Goal: Transaction & Acquisition: Purchase product/service

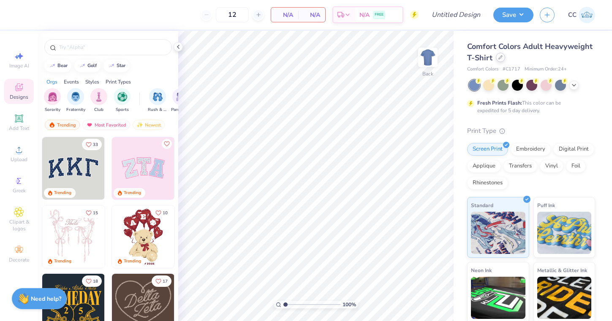
click at [499, 55] on div at bounding box center [500, 57] width 9 height 9
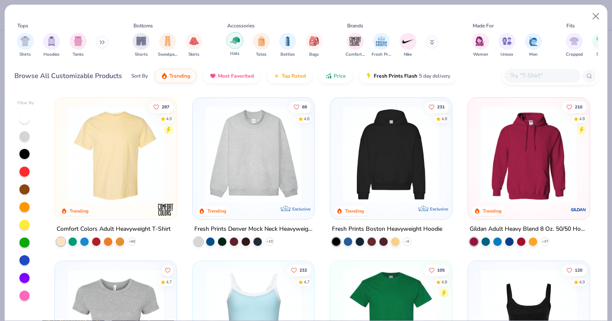
click at [236, 41] on img "filter for Hats" at bounding box center [235, 40] width 10 height 10
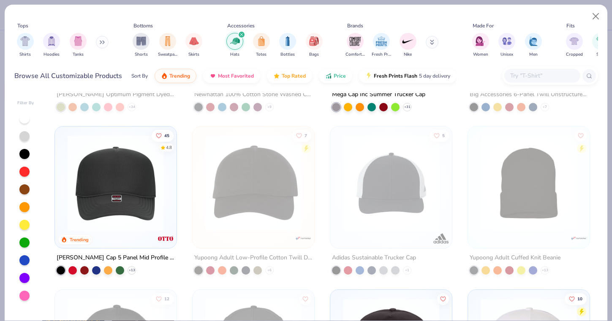
scroll to position [136, 0]
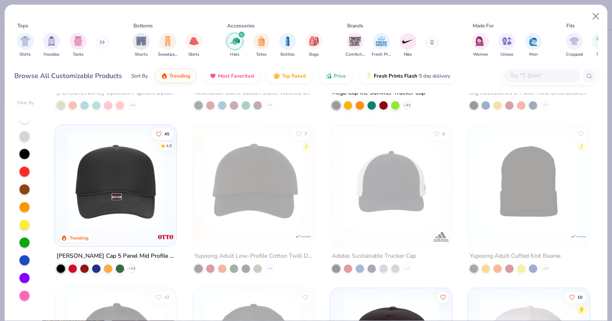
click at [130, 189] on img at bounding box center [115, 181] width 105 height 96
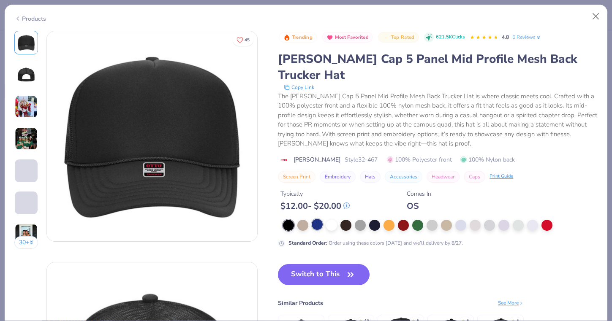
click at [322, 219] on div at bounding box center [317, 224] width 11 height 11
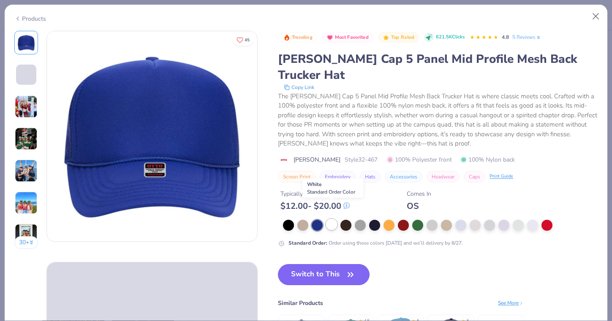
click at [331, 219] on div at bounding box center [331, 224] width 11 height 11
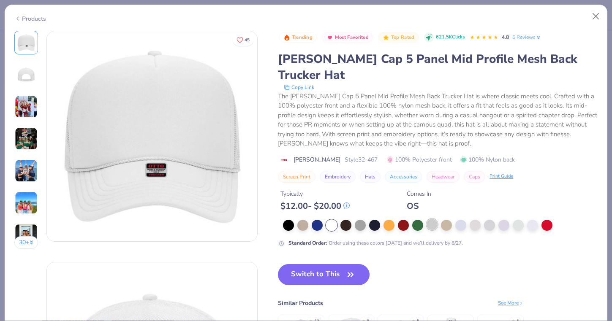
click at [436, 219] on div at bounding box center [431, 224] width 11 height 11
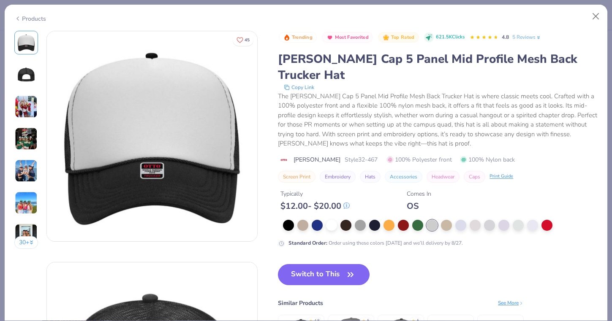
click at [453, 220] on div at bounding box center [440, 225] width 314 height 11
click at [448, 219] on div at bounding box center [446, 224] width 11 height 11
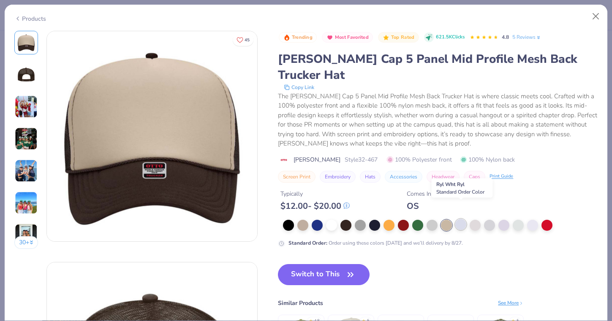
click at [461, 219] on div at bounding box center [460, 224] width 11 height 11
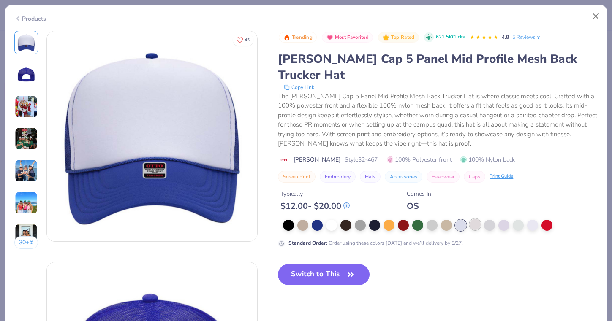
click at [476, 219] on div at bounding box center [474, 224] width 11 height 11
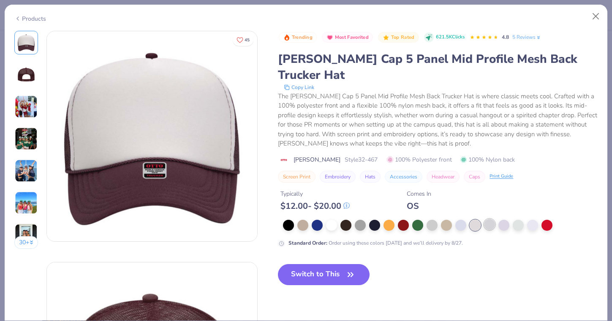
click at [489, 219] on div at bounding box center [489, 224] width 11 height 11
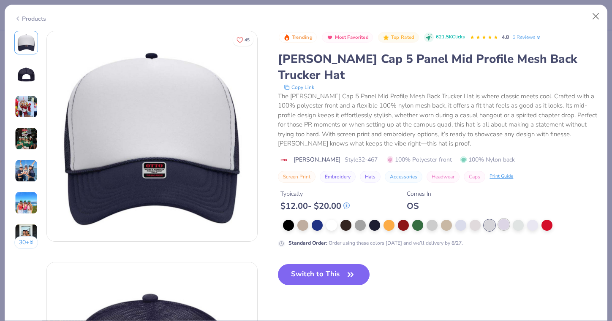
click at [506, 219] on div at bounding box center [503, 224] width 11 height 11
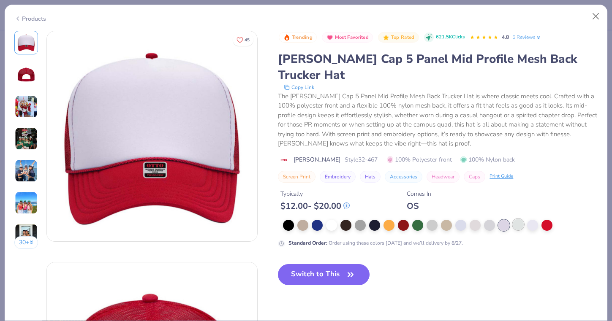
click at [519, 219] on div at bounding box center [517, 224] width 11 height 11
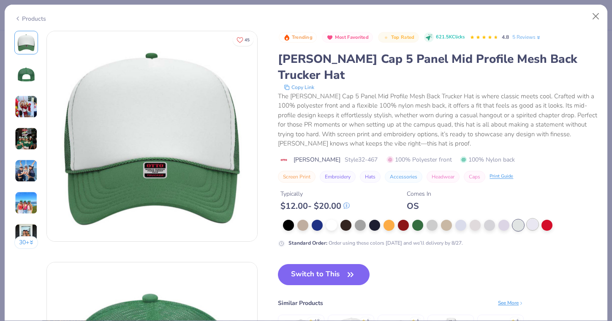
click at [538, 219] on div at bounding box center [532, 224] width 11 height 11
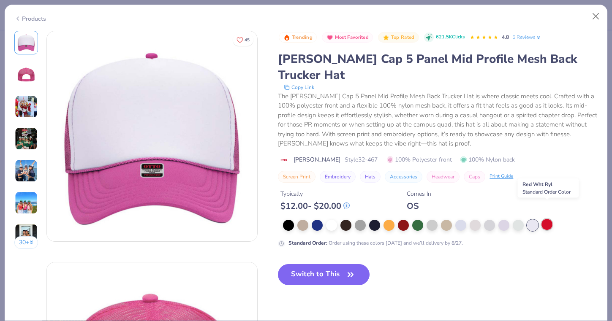
click at [547, 219] on div at bounding box center [546, 224] width 11 height 11
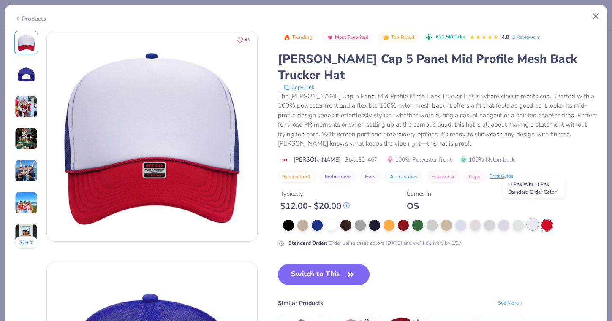
click at [535, 219] on div at bounding box center [532, 224] width 11 height 11
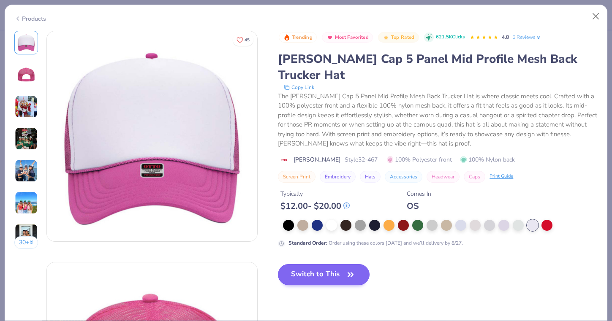
click at [308, 264] on button "Switch to This" at bounding box center [324, 274] width 92 height 21
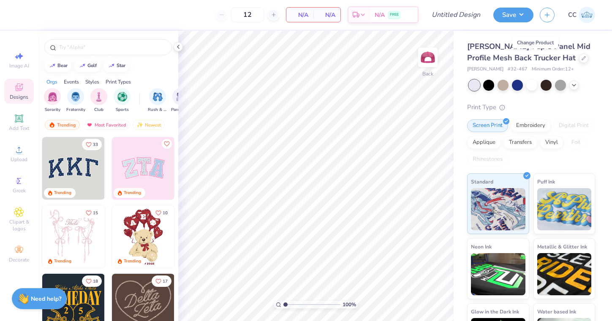
click at [147, 170] on img at bounding box center [143, 168] width 62 height 62
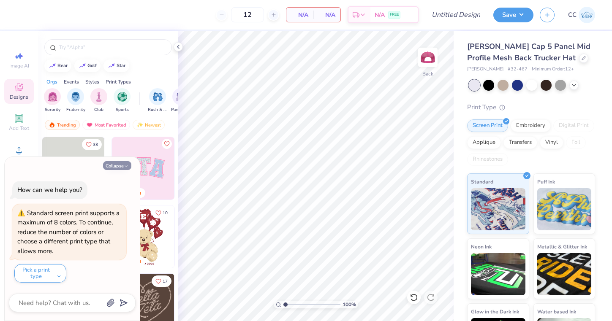
drag, startPoint x: 116, startPoint y: 171, endPoint x: 116, endPoint y: 165, distance: 6.0
click at [116, 171] on div "Collapse How can we help you? Standard screen print supports a maximum of 8 col…" at bounding box center [72, 239] width 135 height 164
click at [116, 165] on button "Collapse" at bounding box center [117, 165] width 28 height 9
type textarea "x"
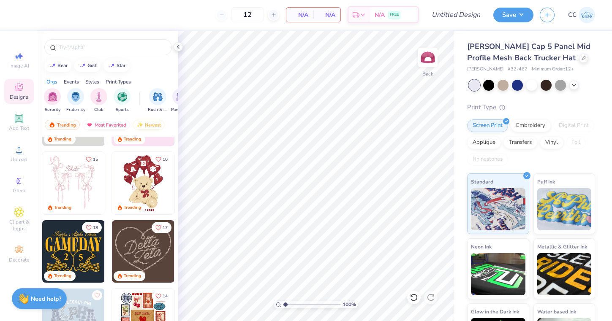
scroll to position [61, 0]
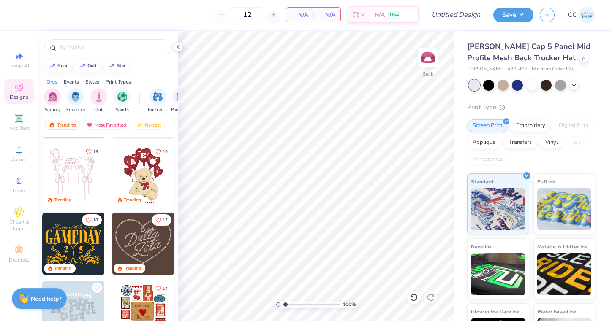
click at [141, 248] on img at bounding box center [143, 244] width 62 height 62
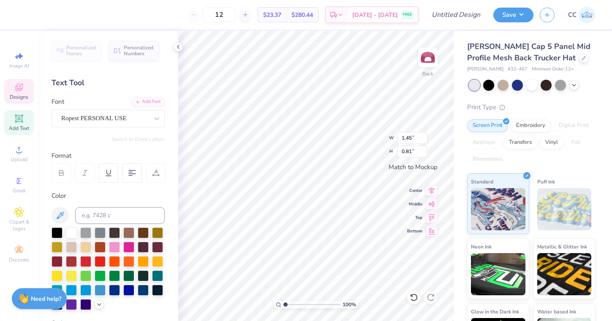
scroll to position [0, 0]
type textarea "Gamma"
type textarea "Phi"
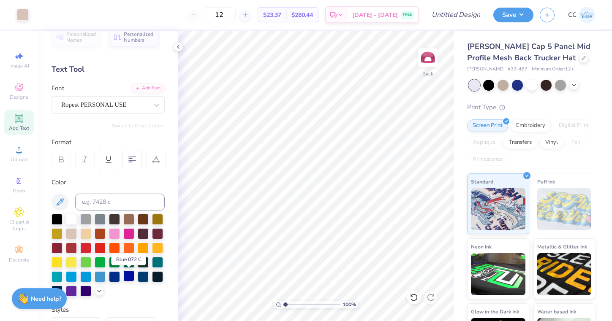
scroll to position [14, 0]
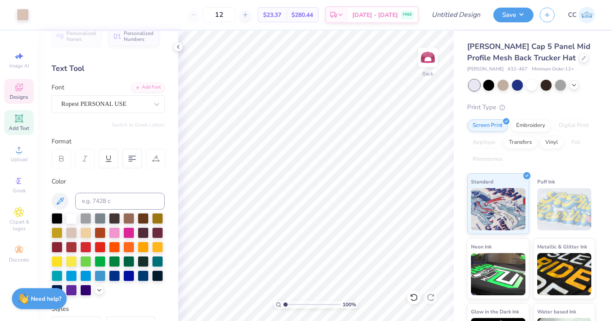
click at [19, 88] on icon at bounding box center [19, 88] width 8 height 8
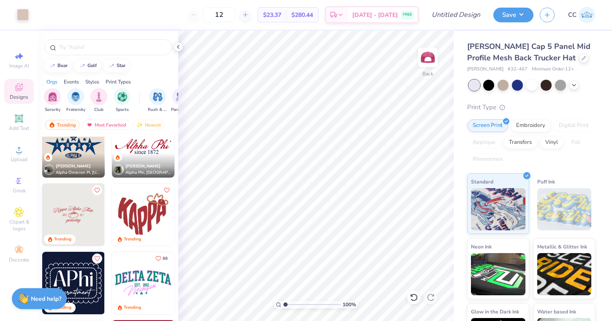
scroll to position [574, 0]
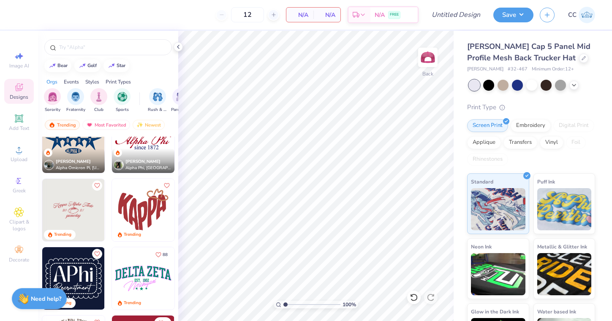
click at [156, 273] on img at bounding box center [143, 278] width 62 height 62
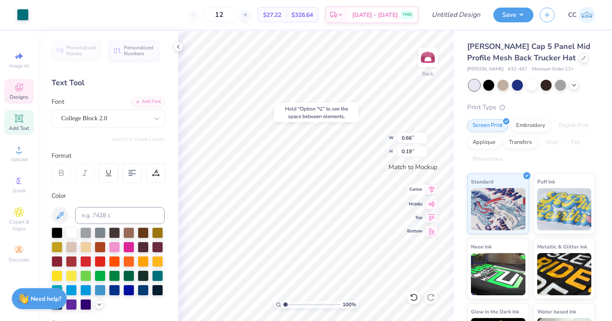
click at [429, 192] on icon at bounding box center [431, 189] width 12 height 10
type input "3.02"
type input "0.82"
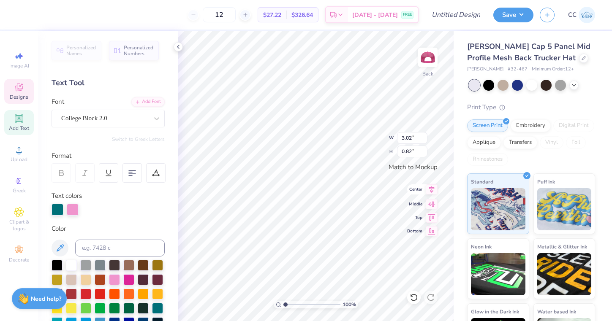
scroll to position [0, 1]
type textarea "Gamma Phi"
click at [431, 190] on icon at bounding box center [431, 189] width 5 height 7
click at [429, 191] on icon at bounding box center [431, 189] width 12 height 10
type input "3.16"
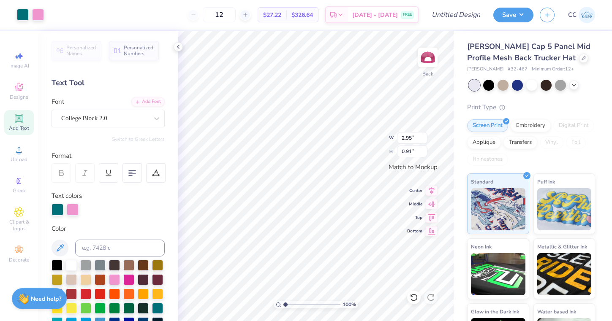
type input "0.97"
type input "3.54"
type input "1.09"
type input "3.88"
type input "1.19"
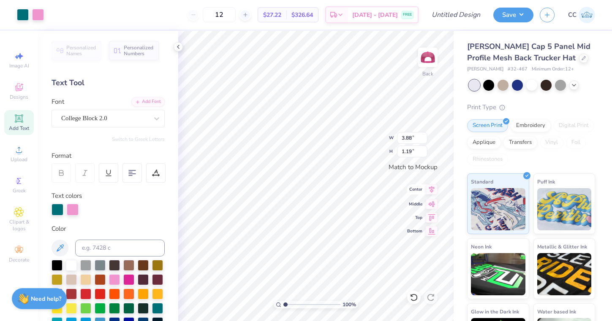
click at [431, 189] on icon at bounding box center [431, 189] width 5 height 7
click at [232, 15] on input "12" at bounding box center [219, 14] width 33 height 15
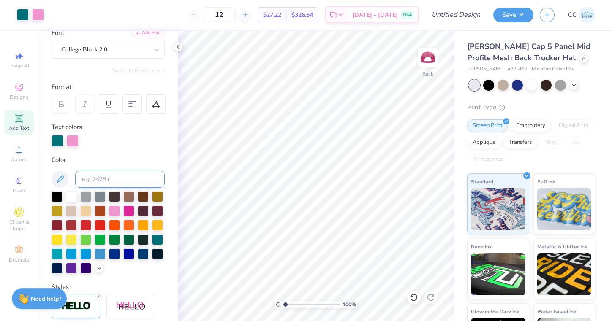
scroll to position [71, 0]
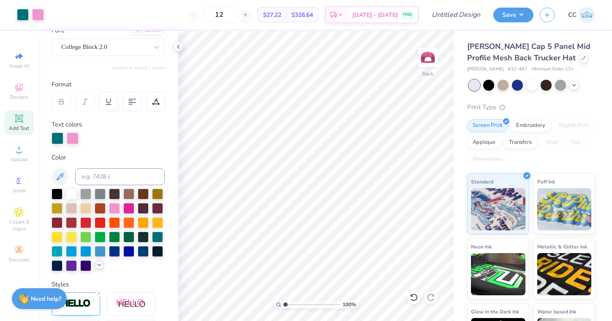
click at [99, 265] on icon at bounding box center [99, 265] width 7 height 7
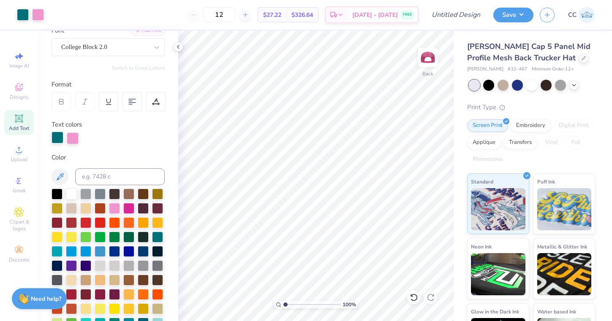
click at [56, 141] on div at bounding box center [57, 138] width 12 height 12
click at [70, 192] on div at bounding box center [71, 193] width 11 height 11
click at [118, 152] on div "Personalized Names Personalized Numbers Text Tool Add Font Font College Block 2…" at bounding box center [108, 176] width 140 height 290
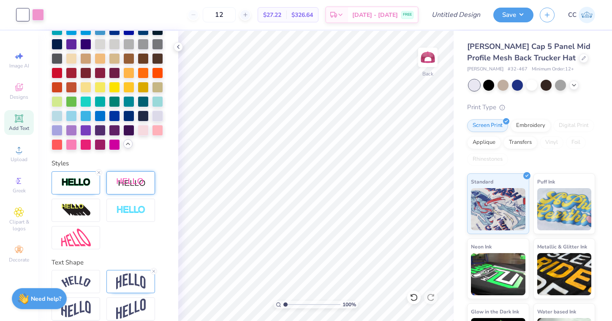
scroll to position [293, 0]
click at [126, 211] on img at bounding box center [131, 211] width 30 height 10
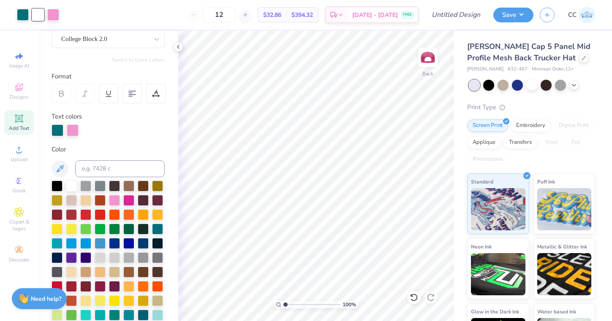
scroll to position [83, 0]
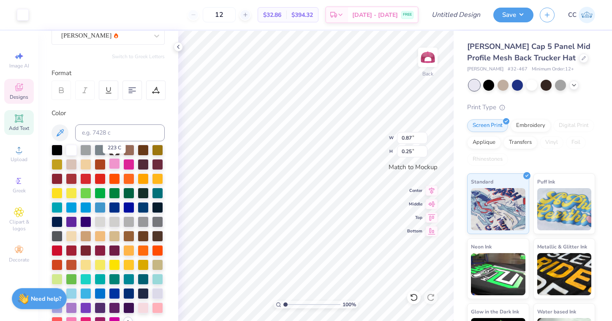
click at [116, 161] on div at bounding box center [114, 163] width 11 height 11
type input "2.95"
type input "0.81"
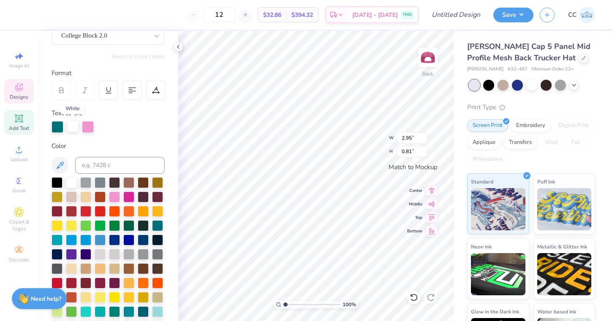
click at [73, 126] on div at bounding box center [73, 126] width 12 height 12
click at [85, 128] on div at bounding box center [88, 126] width 12 height 12
click at [110, 195] on div at bounding box center [114, 196] width 11 height 11
click at [54, 130] on div at bounding box center [57, 126] width 12 height 12
click at [101, 167] on input at bounding box center [119, 165] width 89 height 17
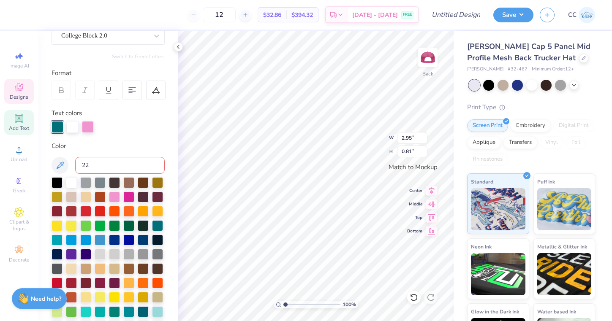
type input "223"
click at [75, 130] on div at bounding box center [73, 126] width 12 height 12
click at [105, 166] on input at bounding box center [119, 165] width 89 height 17
type input "223"
type input "3.85"
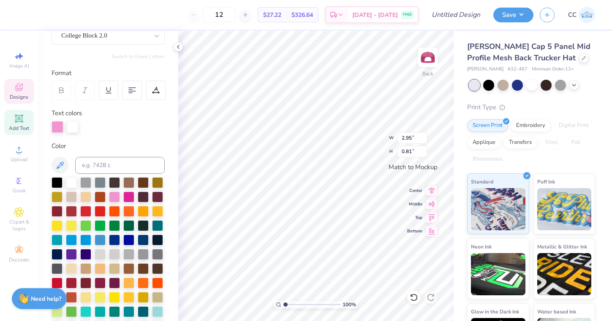
type input "1.06"
click at [430, 187] on icon at bounding box center [431, 189] width 5 height 7
type input "1.12"
type input "0.32"
click at [434, 192] on icon at bounding box center [431, 189] width 12 height 10
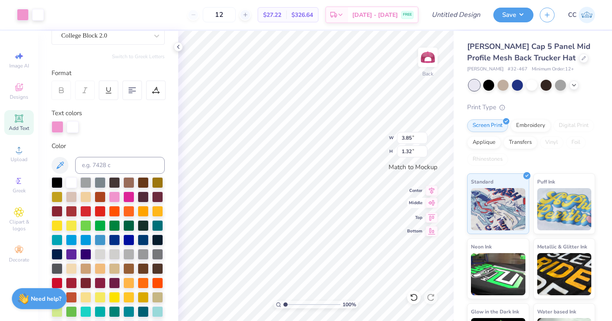
click at [430, 203] on icon at bounding box center [431, 203] width 12 height 10
click at [62, 92] on icon at bounding box center [61, 91] width 8 height 8
click at [61, 89] on icon at bounding box center [61, 91] width 8 height 8
click at [114, 132] on div at bounding box center [107, 127] width 113 height 12
click at [70, 130] on div at bounding box center [73, 126] width 12 height 12
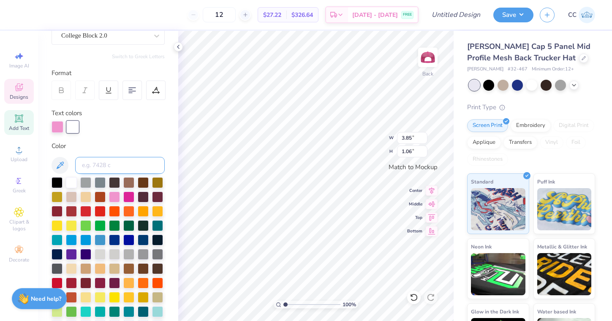
click at [101, 169] on input at bounding box center [119, 165] width 89 height 17
type input "223"
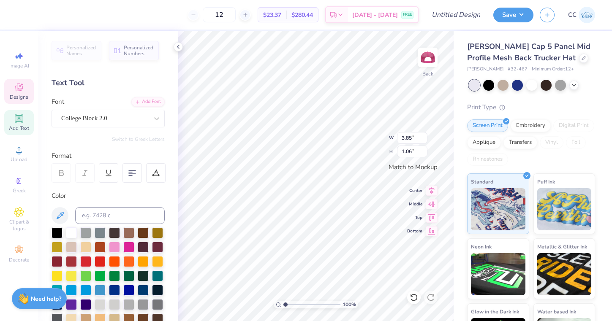
scroll to position [0, 0]
click at [228, 10] on input "12" at bounding box center [219, 14] width 33 height 15
click at [234, 13] on input "12" at bounding box center [219, 14] width 33 height 15
click at [180, 46] on icon at bounding box center [178, 46] width 7 height 7
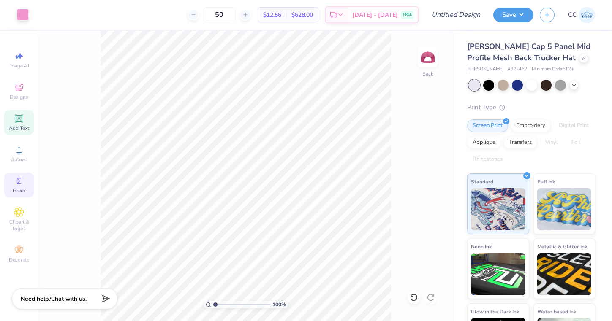
click at [20, 187] on div "Greek" at bounding box center [19, 185] width 30 height 25
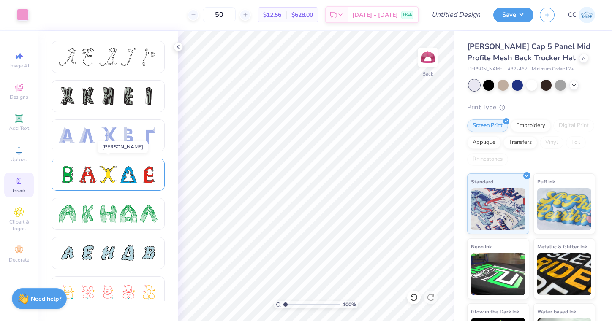
scroll to position [6, 0]
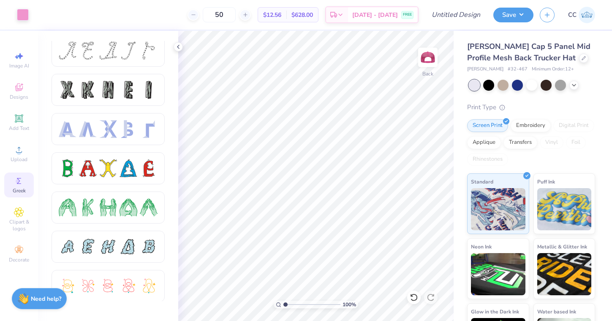
click at [568, 82] on div at bounding box center [532, 85] width 126 height 11
click at [577, 84] on icon at bounding box center [573, 84] width 7 height 7
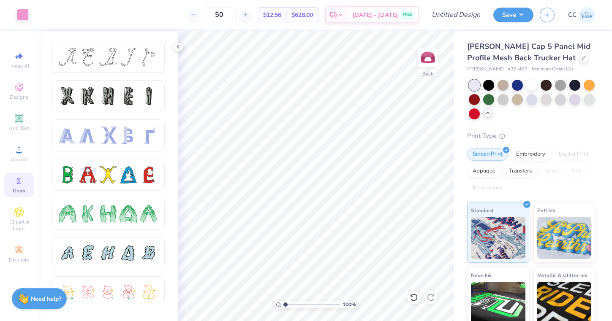
scroll to position [0, 0]
click at [20, 80] on div "Designs" at bounding box center [19, 91] width 30 height 25
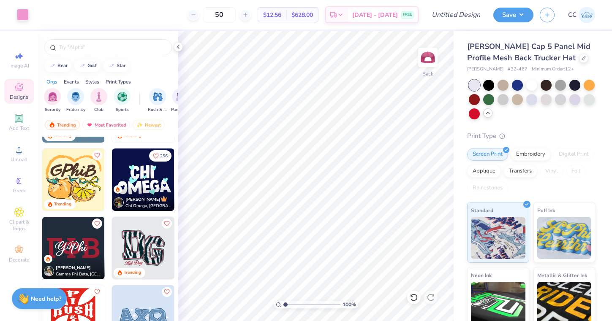
scroll to position [945, 0]
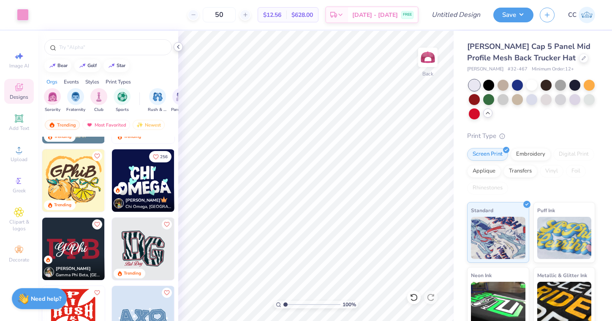
click at [177, 47] on polyline at bounding box center [178, 46] width 2 height 3
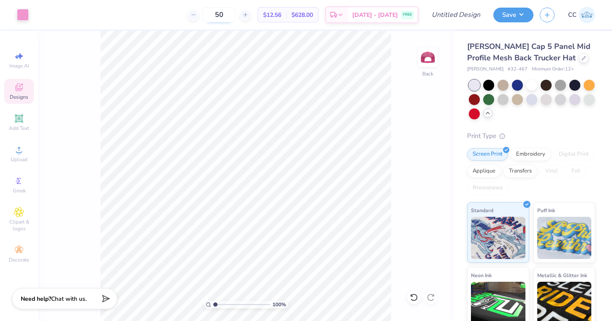
click at [227, 15] on input "50" at bounding box center [219, 14] width 33 height 15
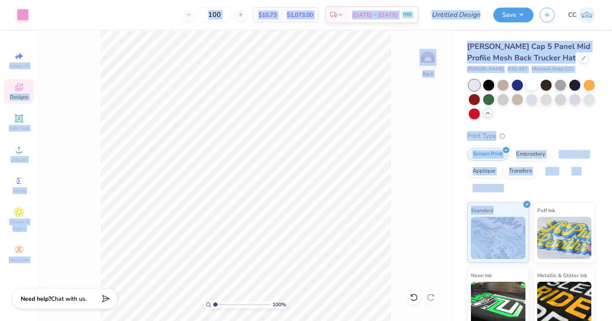
drag, startPoint x: 46, startPoint y: 3, endPoint x: 445, endPoint y: 216, distance: 452.6
click at [449, 220] on div "Art colors 100 $10.73 Per Item $1,073.00 Total Est. Delivery [DATE] - [DATE] FR…" at bounding box center [306, 160] width 612 height 321
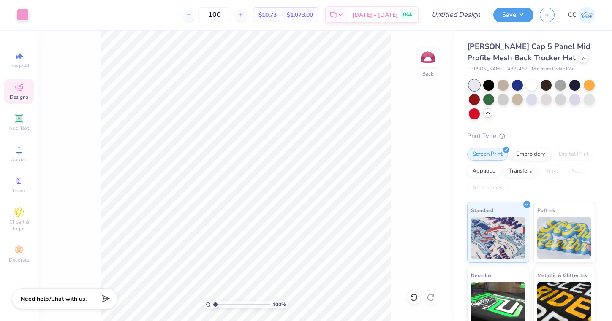
click at [430, 215] on div "100 % Back" at bounding box center [245, 176] width 415 height 290
click at [226, 15] on input "100" at bounding box center [214, 14] width 33 height 15
type input "50"
click at [419, 88] on div "100 % Back" at bounding box center [245, 176] width 415 height 290
click at [466, 16] on input "Design Title" at bounding box center [465, 14] width 41 height 17
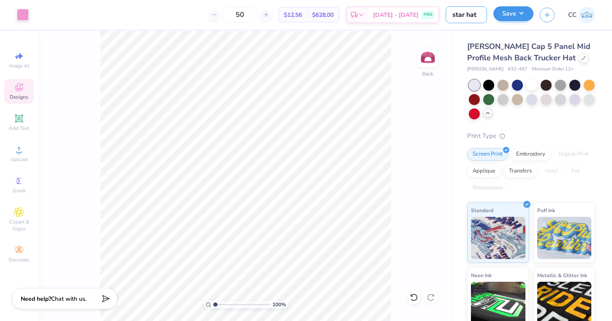
type input "star hat"
click at [512, 14] on button "Save" at bounding box center [513, 13] width 40 height 15
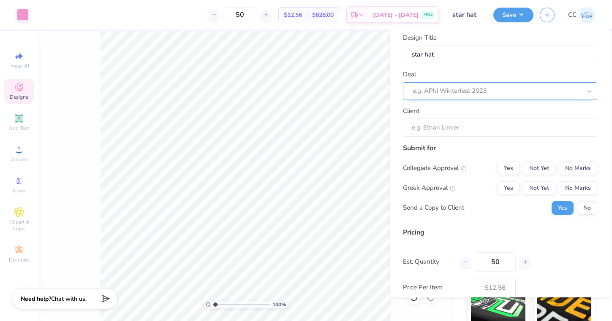
click at [461, 92] on div "e.g. APhi Winterfest 2023" at bounding box center [496, 91] width 168 height 10
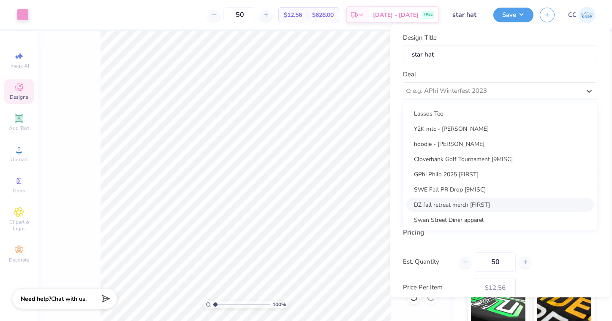
scroll to position [5, 0]
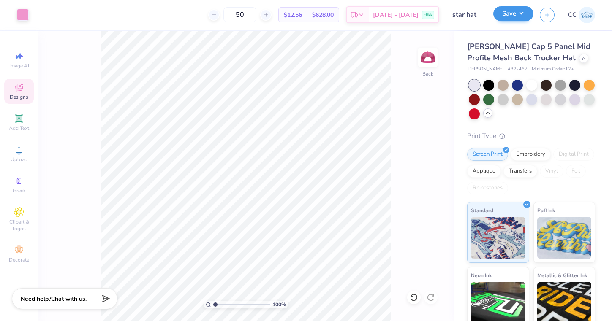
click at [502, 19] on button "Save" at bounding box center [513, 13] width 40 height 15
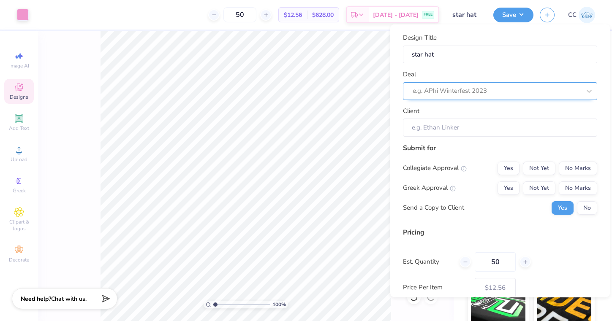
click at [405, 98] on div "e.g. APhi Winterfest 2023" at bounding box center [500, 91] width 194 height 18
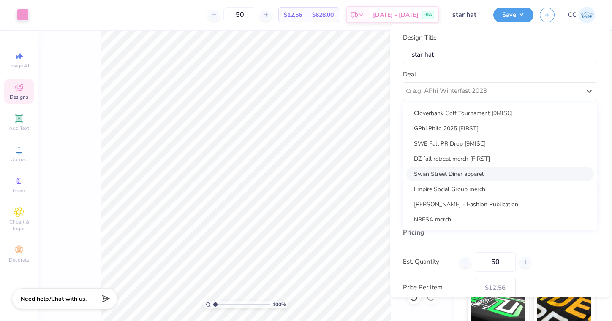
scroll to position [0, 0]
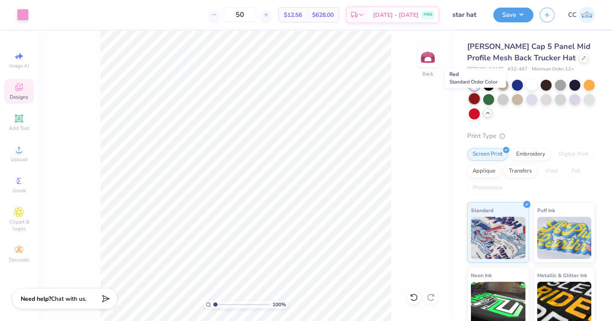
click at [476, 97] on div at bounding box center [474, 98] width 11 height 11
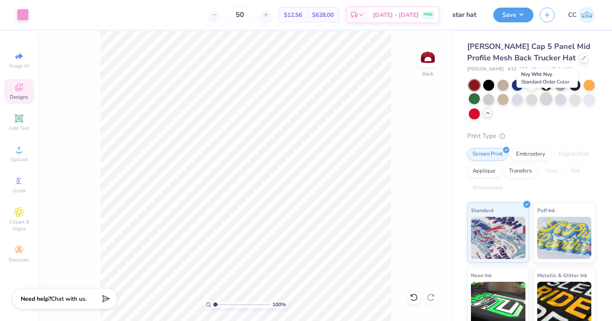
click at [543, 100] on div at bounding box center [545, 98] width 11 height 11
click at [588, 97] on div at bounding box center [588, 98] width 11 height 11
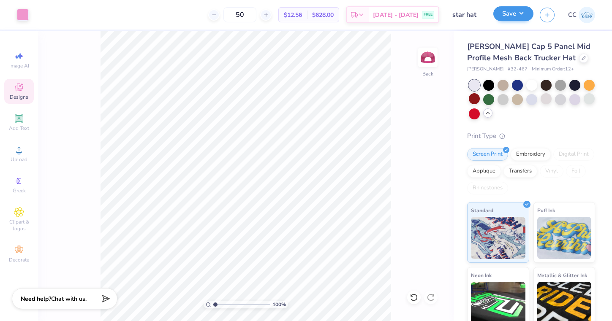
click at [511, 12] on button "Save" at bounding box center [513, 13] width 40 height 15
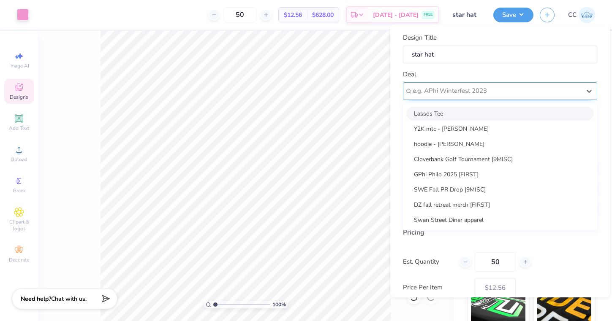
click at [441, 89] on div "e.g. APhi Winterfest 2023" at bounding box center [496, 91] width 168 height 10
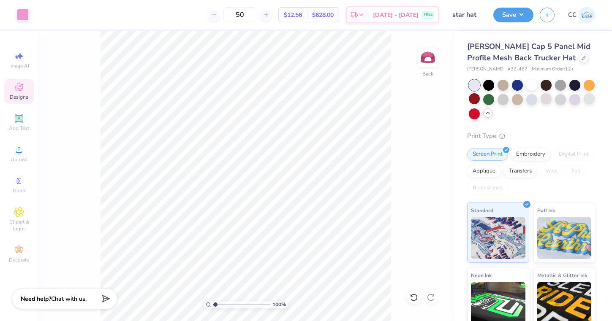
click at [27, 84] on div "Designs" at bounding box center [19, 91] width 30 height 25
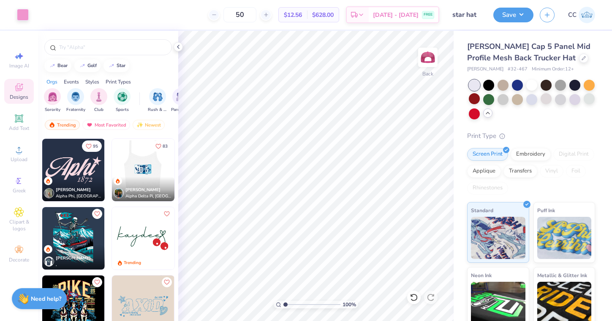
scroll to position [1225, 0]
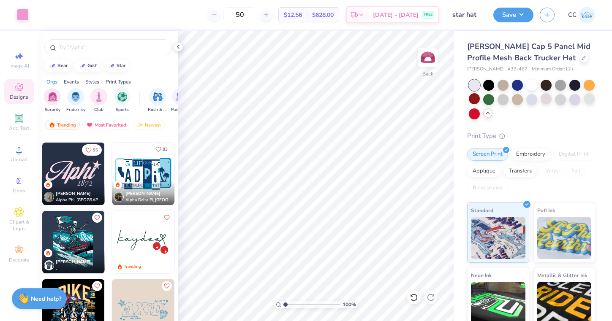
click at [161, 148] on icon "Like" at bounding box center [158, 149] width 5 height 5
click at [105, 124] on div "Most Favorited" at bounding box center [106, 125] width 48 height 10
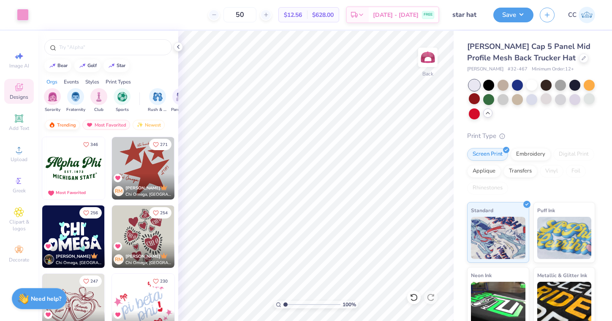
click at [59, 125] on div "Trending" at bounding box center [62, 125] width 35 height 10
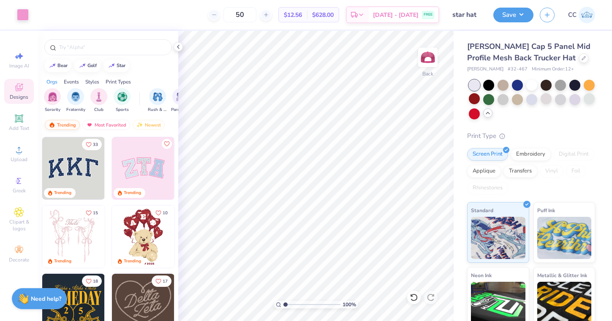
click at [59, 125] on div "Trending" at bounding box center [62, 125] width 35 height 10
click at [504, 13] on button "Save" at bounding box center [513, 13] width 40 height 15
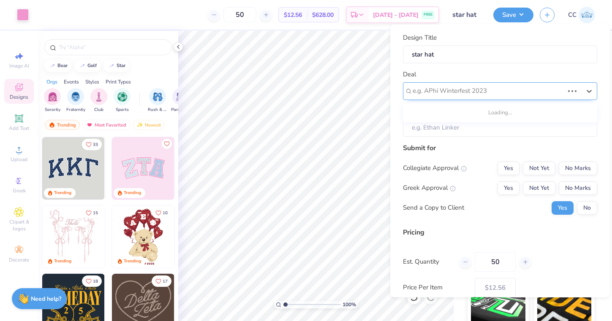
click at [437, 96] on div "e.g. APhi Winterfest 2023" at bounding box center [488, 90] width 153 height 13
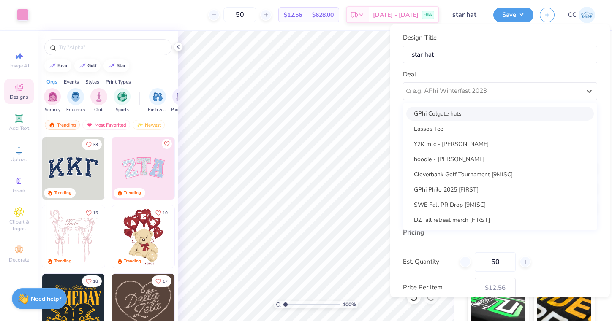
click at [437, 113] on div "GPhi Colgate hats" at bounding box center [499, 113] width 187 height 14
type input "[MEDICAL_DATA][PERSON_NAME]"
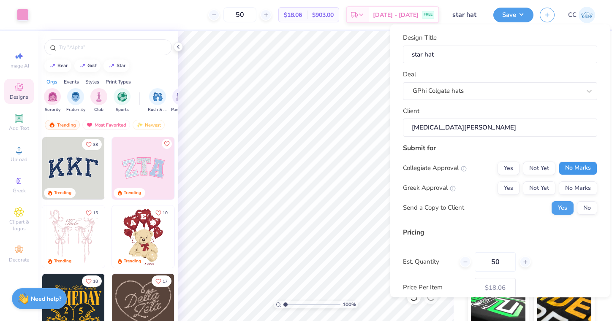
click at [570, 170] on button "No Marks" at bounding box center [577, 168] width 38 height 14
click at [504, 190] on button "Yes" at bounding box center [508, 188] width 22 height 14
type input "$14.89"
click at [504, 13] on button "Save" at bounding box center [513, 13] width 40 height 15
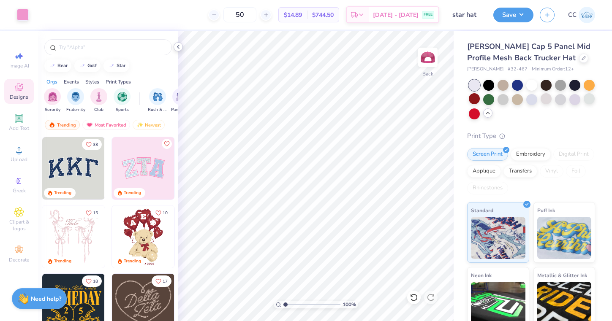
click at [180, 47] on icon at bounding box center [178, 46] width 7 height 7
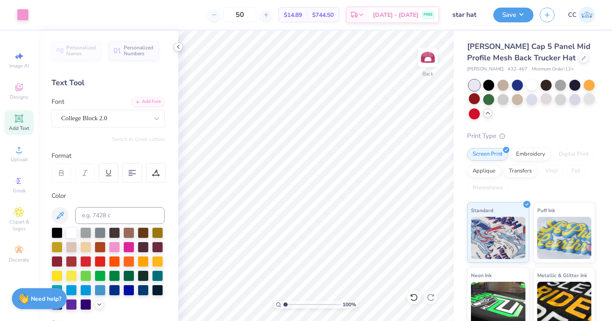
click at [178, 46] on icon at bounding box center [178, 46] width 7 height 7
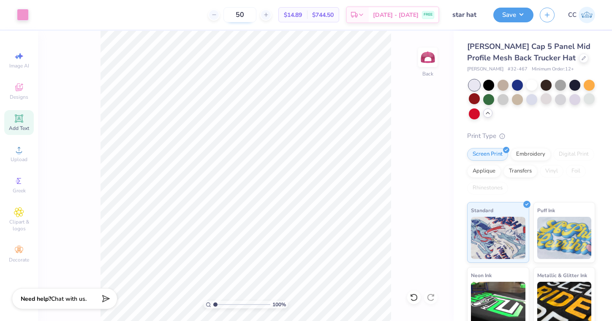
click at [250, 14] on input "50" at bounding box center [239, 14] width 33 height 15
type input "100"
click at [517, 19] on button "Save" at bounding box center [513, 13] width 40 height 15
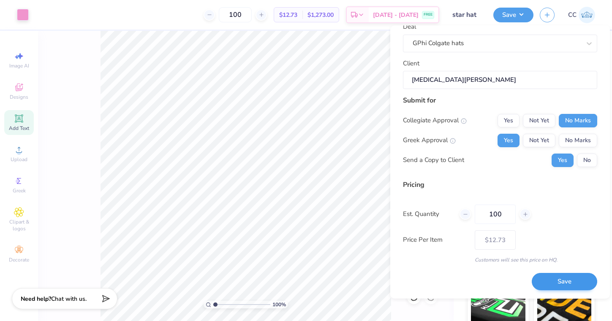
scroll to position [48, 0]
click at [569, 279] on button "Save" at bounding box center [563, 282] width 65 height 17
type input "$12.73"
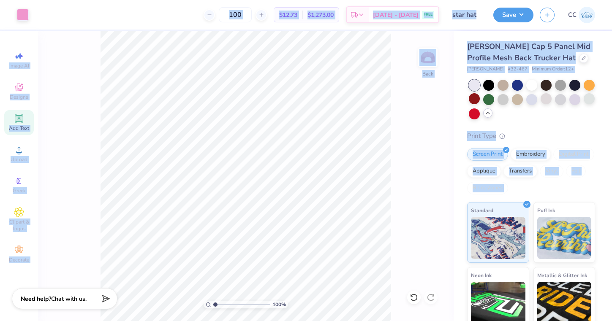
drag, startPoint x: 60, startPoint y: 4, endPoint x: 456, endPoint y: 203, distance: 443.8
click at [456, 203] on div "Art colors 100 $12.73 Per Item $1,273.00 Total Est. Delivery [DATE] - [DATE] FR…" at bounding box center [306, 160] width 612 height 321
click at [430, 194] on div "100 % Back" at bounding box center [245, 176] width 415 height 290
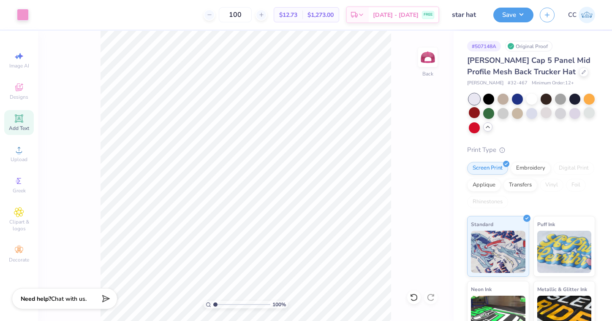
click at [592, 37] on div "Design Saved" at bounding box center [530, 51] width 146 height 29
click at [182, 13] on div "100 $12.73 Per Item $1,273.00 Total Est. Delivery [DATE] - [DATE] FREE" at bounding box center [237, 15] width 404 height 30
click at [283, 21] on div "100 $12.73 Per Item $1,273.00 Total Est. Delivery [DATE] - [DATE] FREE" at bounding box center [237, 15] width 404 height 30
click at [297, 14] on span "$12.73" at bounding box center [288, 15] width 18 height 9
click at [399, 51] on div "100 % Back" at bounding box center [245, 176] width 415 height 290
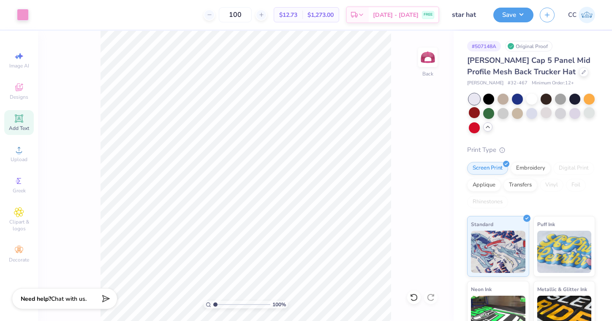
click at [455, 79] on div "# 507148A Original Proof [PERSON_NAME] Cap 5 Panel Mid Profile Mesh Back Trucke…" at bounding box center [532, 219] width 158 height 376
click at [473, 16] on input "star hat" at bounding box center [465, 14] width 41 height 17
click at [474, 30] on div "Art colors 100 $12.73 Per Item $1,273.00 Total Est. Delivery [DATE] - [DATE] FR…" at bounding box center [306, 160] width 612 height 321
drag, startPoint x: 323, startPoint y: 13, endPoint x: 315, endPoint y: 13, distance: 8.4
click at [323, 13] on span "$1,273.00" at bounding box center [320, 15] width 26 height 9
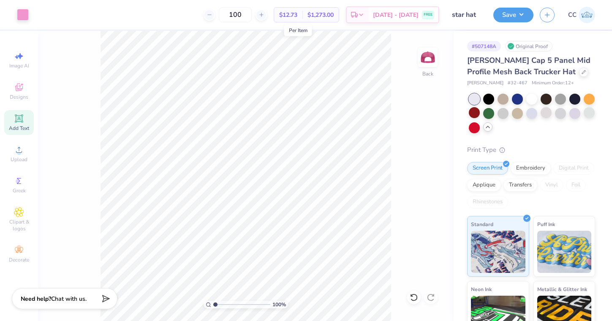
click at [295, 12] on span "$12.73" at bounding box center [288, 15] width 18 height 9
click at [195, 10] on div "100 $12.73 Per Item $1,273.00 Total Est. Delivery [DATE] - [DATE] FREE" at bounding box center [237, 15] width 404 height 30
click at [548, 14] on icon "button" at bounding box center [546, 13] width 7 height 7
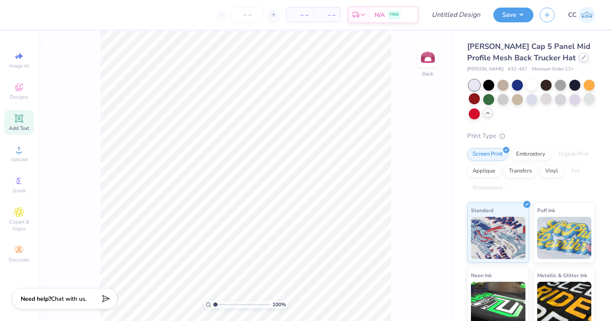
click at [579, 60] on div at bounding box center [583, 57] width 9 height 9
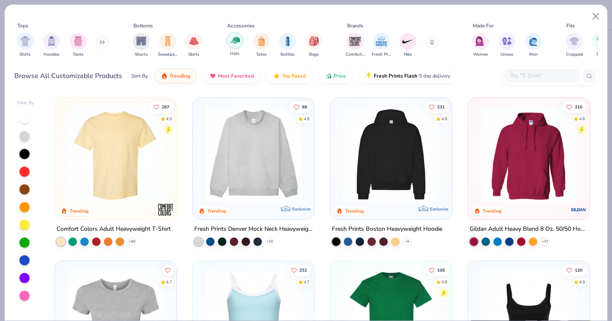
click at [234, 47] on div "filter for Hats" at bounding box center [234, 40] width 17 height 17
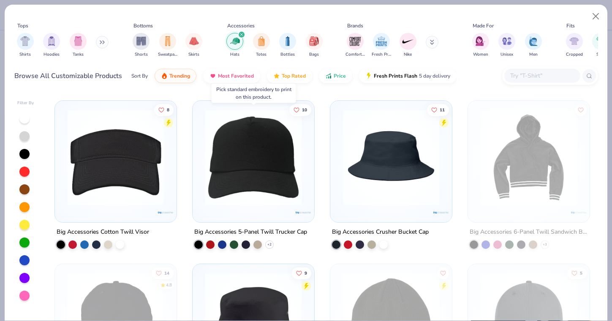
scroll to position [3104, 0]
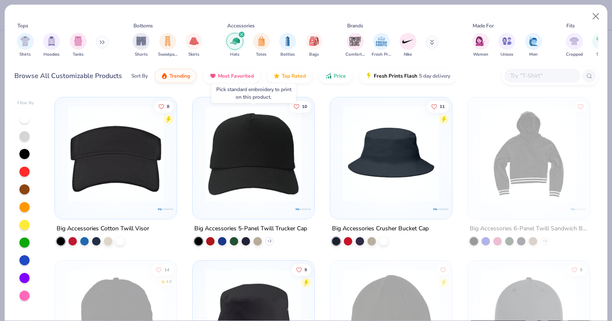
click at [256, 200] on img at bounding box center [253, 154] width 105 height 96
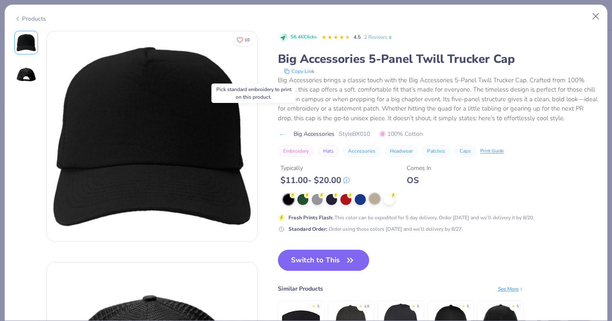
click at [373, 198] on div at bounding box center [374, 198] width 11 height 11
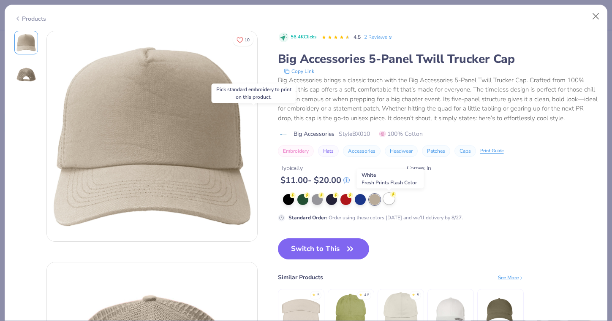
click at [388, 200] on div at bounding box center [388, 198] width 11 height 11
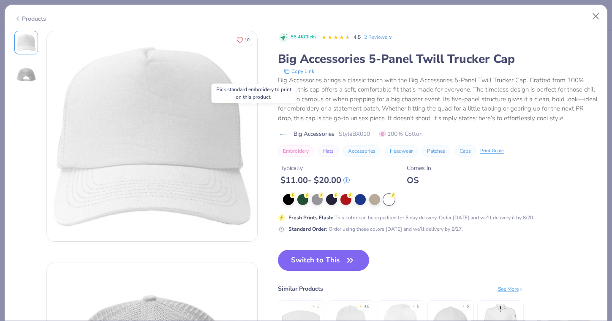
click at [14, 14] on div "Products" at bounding box center [306, 16] width 602 height 22
click at [18, 16] on icon at bounding box center [17, 19] width 7 height 10
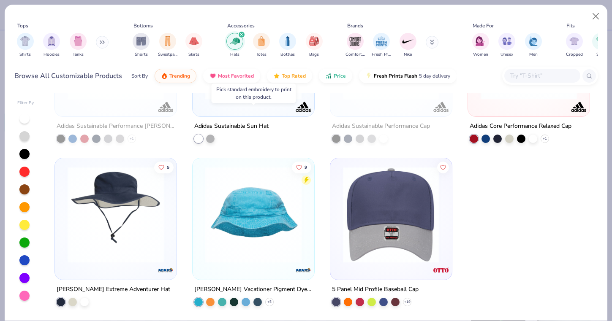
scroll to position [3697, 0]
click at [393, 254] on img at bounding box center [391, 215] width 105 height 96
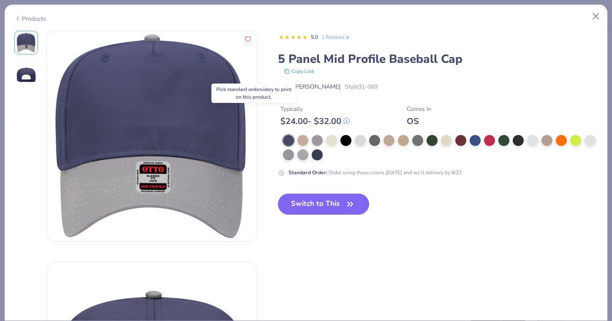
click at [23, 16] on div "Products" at bounding box center [30, 18] width 32 height 9
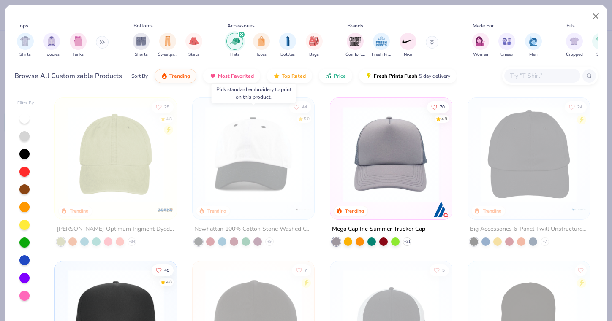
click at [397, 165] on img at bounding box center [391, 154] width 105 height 96
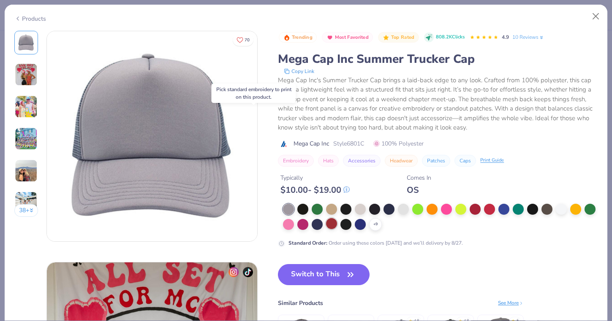
click at [329, 222] on div at bounding box center [331, 223] width 11 height 11
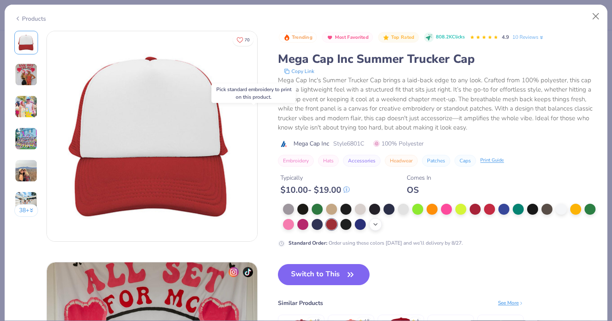
click at [380, 228] on div "+ 9" at bounding box center [375, 224] width 13 height 13
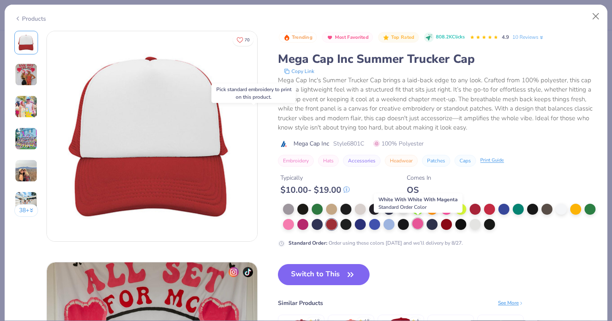
click at [417, 224] on div at bounding box center [417, 223] width 11 height 11
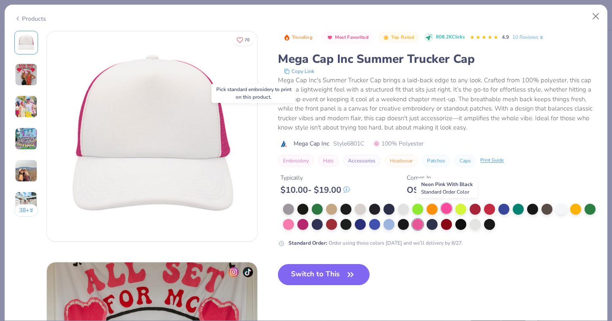
click at [445, 206] on div at bounding box center [446, 208] width 11 height 11
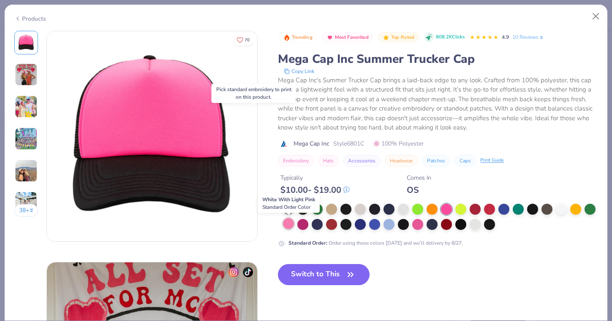
click at [286, 223] on div at bounding box center [288, 223] width 11 height 11
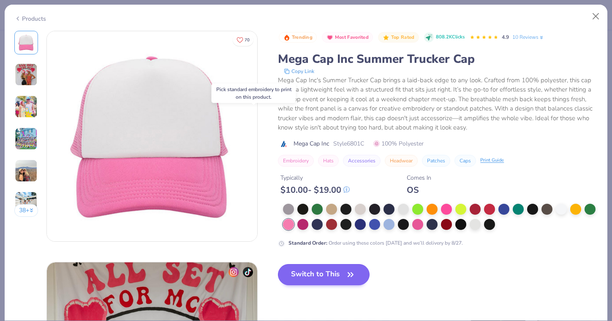
click at [293, 278] on button "Switch to This" at bounding box center [324, 274] width 92 height 21
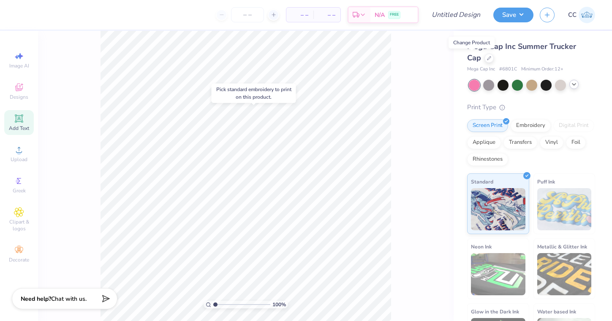
click at [430, 160] on div "100 %" at bounding box center [245, 176] width 415 height 290
click at [22, 92] on div "Designs" at bounding box center [19, 91] width 30 height 25
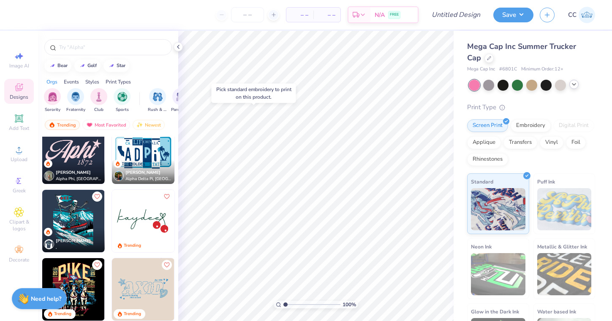
scroll to position [1223, 0]
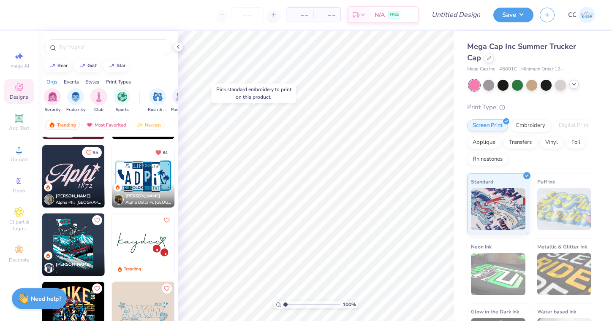
click at [143, 168] on img at bounding box center [143, 176] width 62 height 62
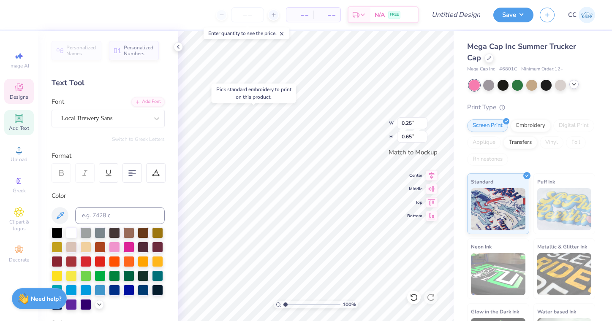
type textarea "P"
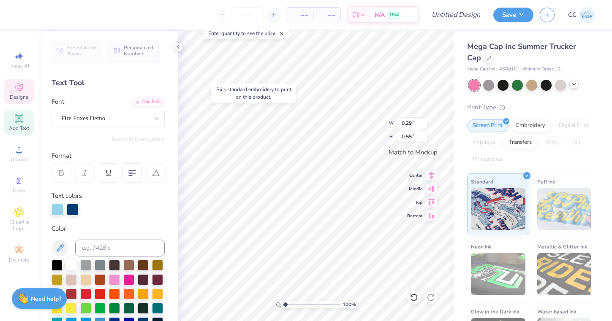
type textarea "H"
type input "0.30"
type input "0.65"
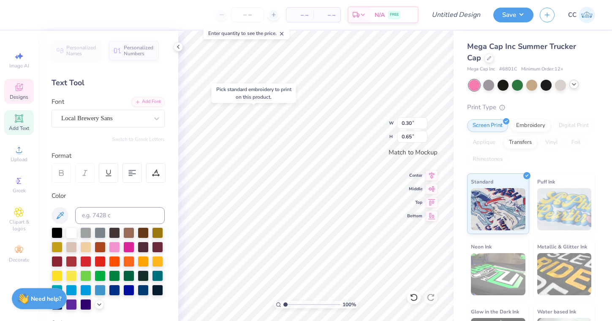
type textarea "G"
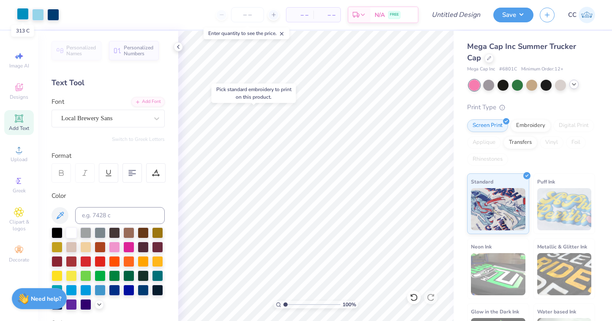
click at [22, 13] on div at bounding box center [23, 14] width 12 height 12
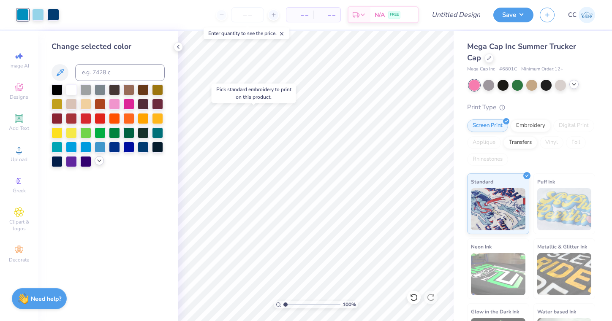
click at [98, 162] on icon at bounding box center [99, 160] width 7 height 7
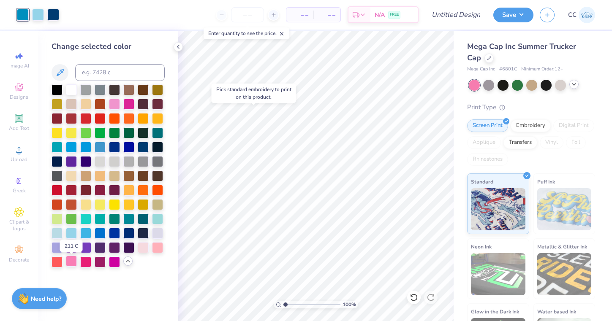
click at [69, 261] on div at bounding box center [71, 261] width 11 height 11
click at [38, 15] on div at bounding box center [38, 14] width 12 height 12
click at [159, 248] on div at bounding box center [157, 246] width 11 height 11
click at [50, 13] on div at bounding box center [53, 14] width 12 height 12
click at [116, 103] on div at bounding box center [114, 103] width 11 height 11
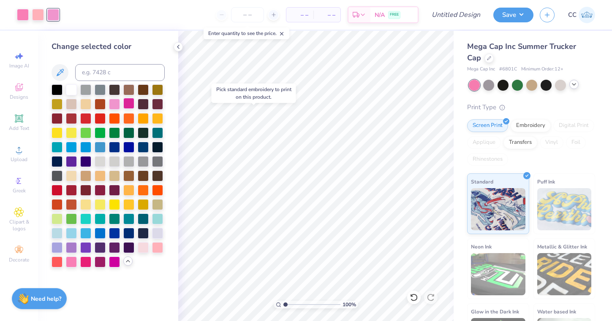
click at [127, 105] on div at bounding box center [128, 103] width 11 height 11
click at [180, 46] on icon at bounding box center [178, 46] width 7 height 7
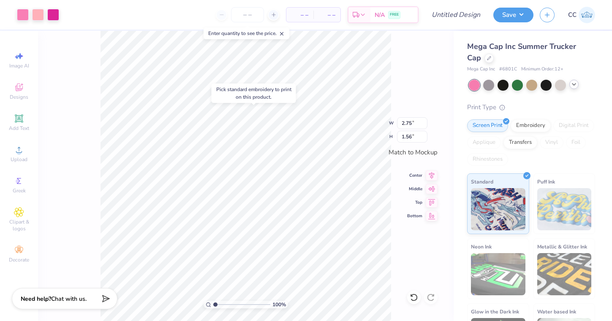
type input "2.96"
type input "1.68"
type input "3.34"
type input "1.89"
click at [430, 173] on icon at bounding box center [431, 174] width 5 height 7
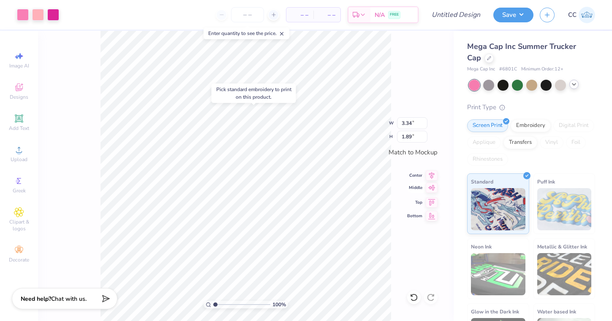
click at [431, 186] on icon at bounding box center [431, 188] width 12 height 10
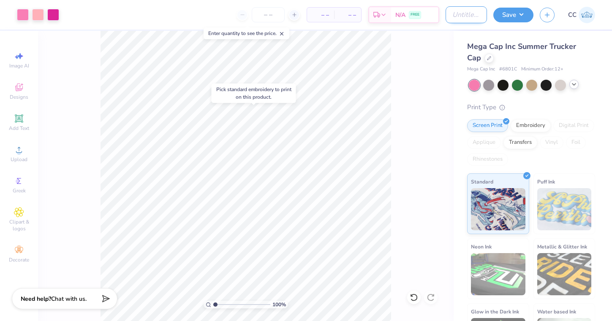
click at [452, 15] on input "Design Title" at bounding box center [465, 14] width 41 height 17
type input "L"
type input "license hat"
click at [519, 17] on button "Save" at bounding box center [513, 13] width 40 height 15
type input "0"
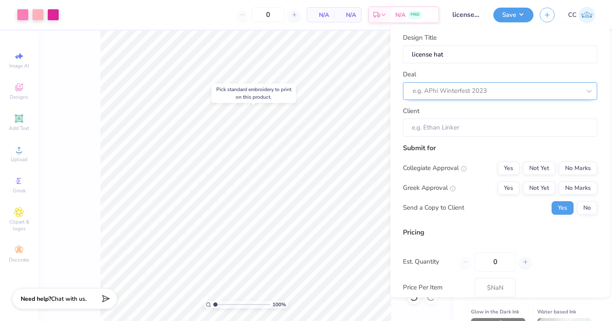
click at [475, 97] on div "e.g. APhi Winterfest 2023" at bounding box center [500, 91] width 194 height 18
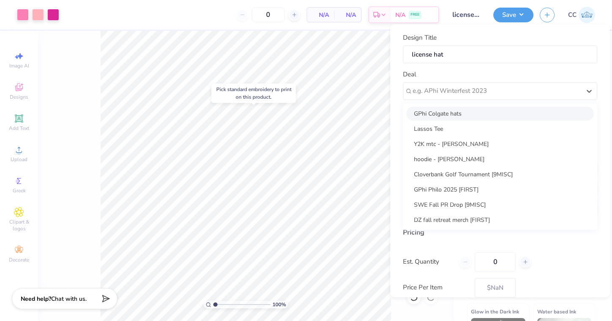
click at [455, 116] on div "GPhi Colgate hats" at bounding box center [499, 113] width 187 height 14
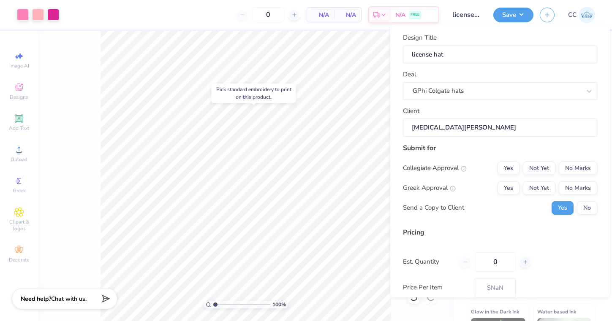
type input "[MEDICAL_DATA][PERSON_NAME]"
click at [591, 172] on button "No Marks" at bounding box center [577, 168] width 38 height 14
click at [510, 190] on button "Yes" at bounding box center [508, 188] width 22 height 14
click at [494, 260] on input "0" at bounding box center [494, 261] width 41 height 19
type input "50"
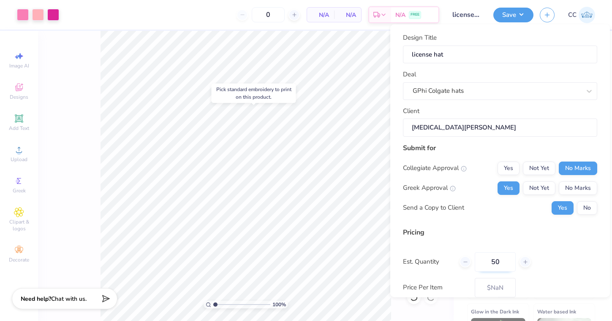
type input "50"
type input "$14.24"
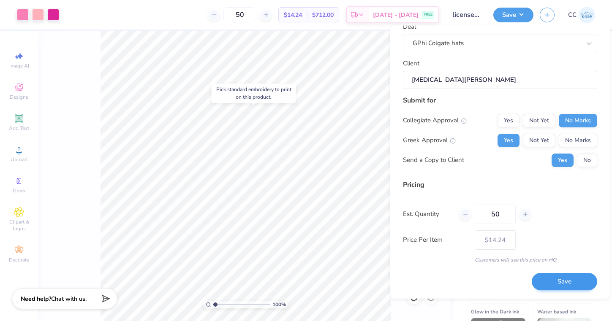
scroll to position [48, 0]
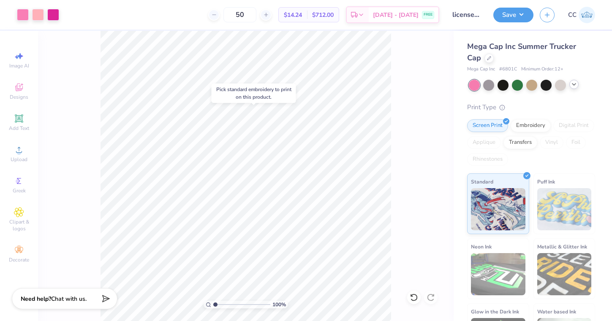
click at [156, 14] on div "50 $14.24 Per Item $712.00 Total Est. Delivery [DATE] - [DATE] FREE" at bounding box center [252, 15] width 374 height 30
click at [521, 122] on div "Embroidery" at bounding box center [530, 124] width 40 height 13
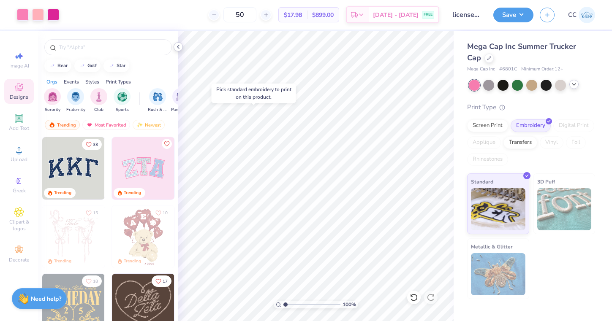
click at [178, 49] on icon at bounding box center [178, 46] width 7 height 7
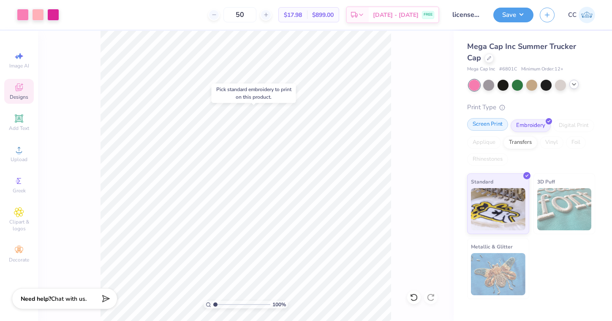
click at [485, 124] on div "Screen Print" at bounding box center [487, 124] width 41 height 13
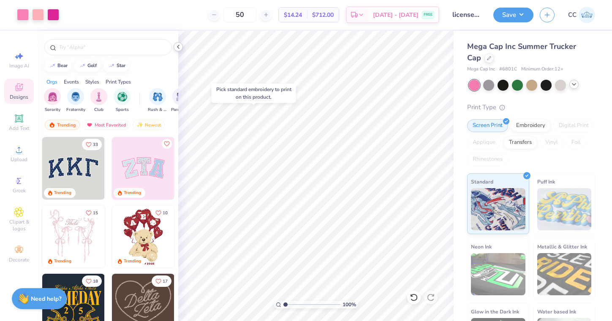
click at [178, 44] on icon at bounding box center [178, 46] width 7 height 7
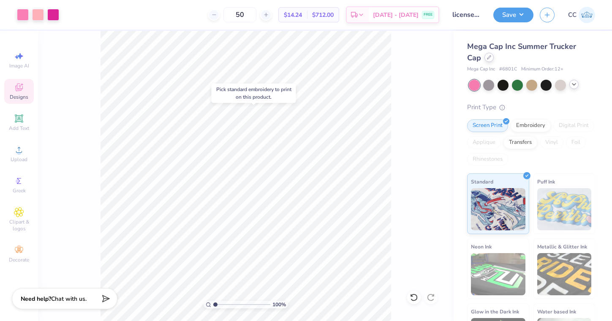
click at [487, 58] on icon at bounding box center [489, 57] width 4 height 4
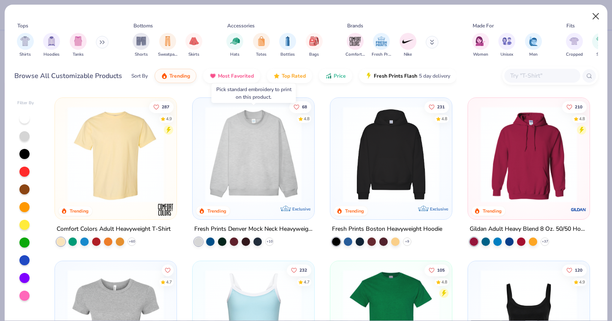
click at [596, 20] on button "Close" at bounding box center [596, 16] width 16 height 16
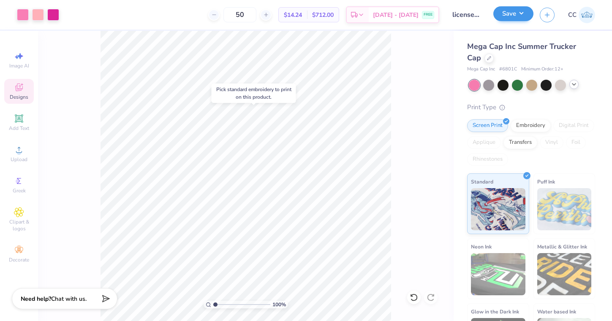
click at [520, 12] on button "Save" at bounding box center [513, 13] width 40 height 15
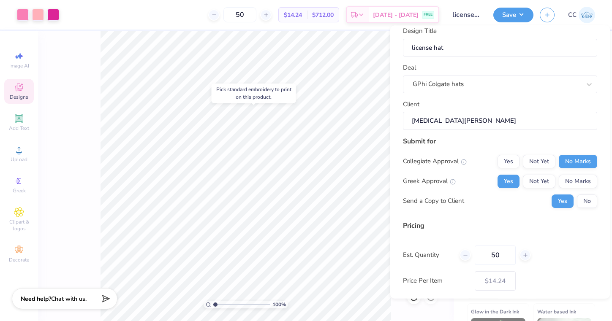
scroll to position [10, 0]
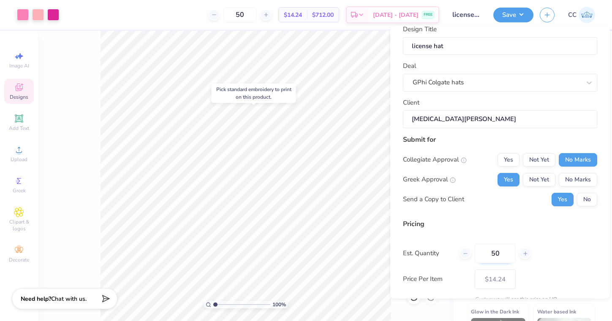
click at [495, 251] on input "50" at bounding box center [494, 253] width 41 height 19
type input "100"
type input "$11.33"
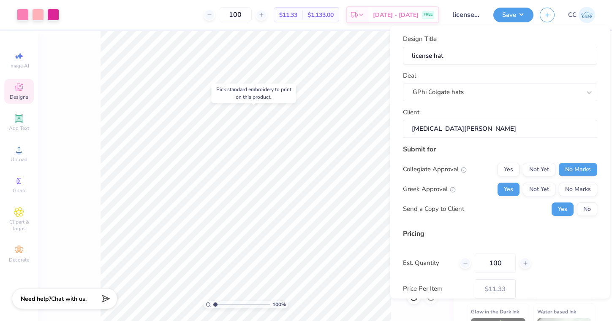
scroll to position [0, 0]
type input "100"
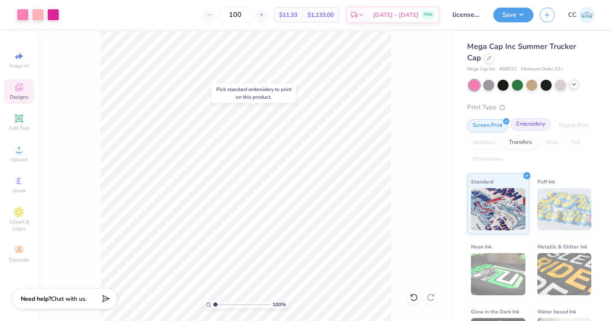
click at [538, 125] on div "Embroidery" at bounding box center [530, 124] width 40 height 13
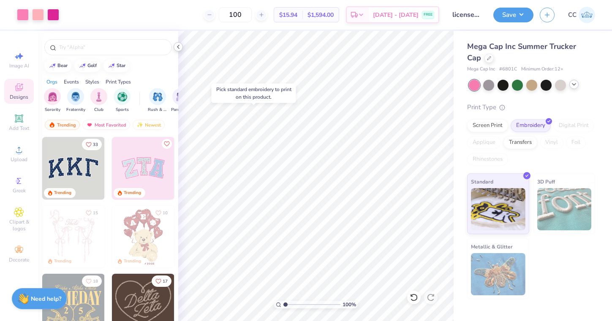
click at [176, 46] on icon at bounding box center [178, 46] width 7 height 7
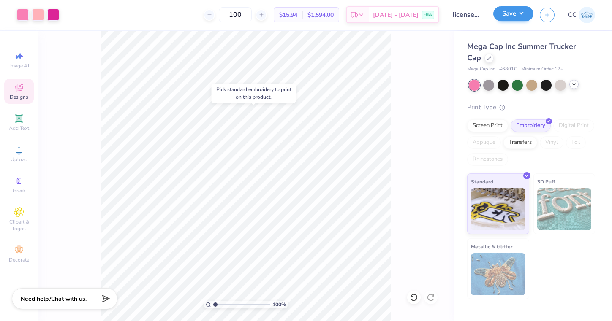
click at [518, 14] on button "Save" at bounding box center [513, 13] width 40 height 15
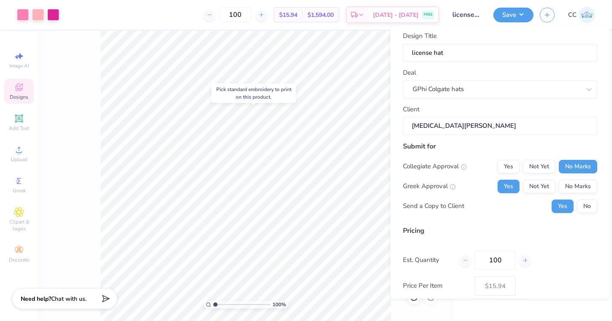
scroll to position [4, 0]
click at [495, 260] on input "100" at bounding box center [494, 258] width 41 height 19
type input "0"
type input "50"
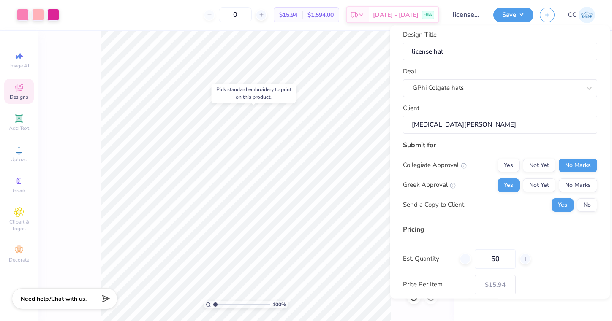
type input "50"
type input "$17.98"
type input "50"
click at [596, 250] on div "Est. Quantity 50" at bounding box center [500, 258] width 194 height 19
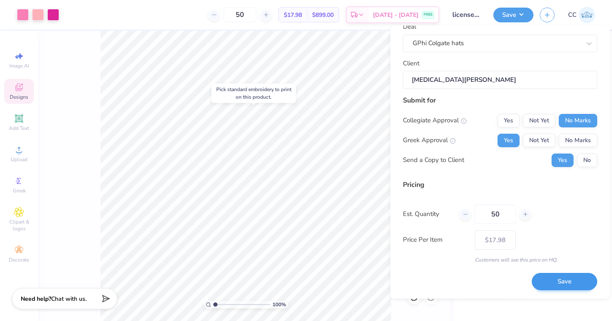
scroll to position [48, 0]
click at [562, 283] on button "Save" at bounding box center [563, 282] width 65 height 17
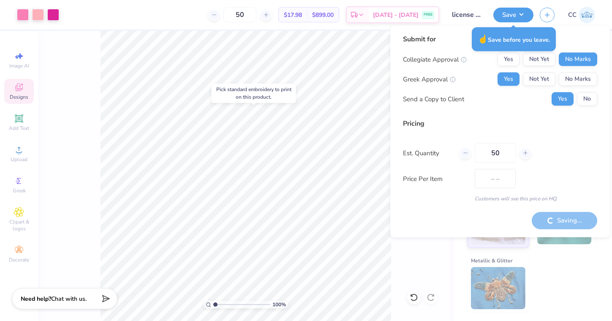
type input "$17.98"
